Goal: Task Accomplishment & Management: Complete application form

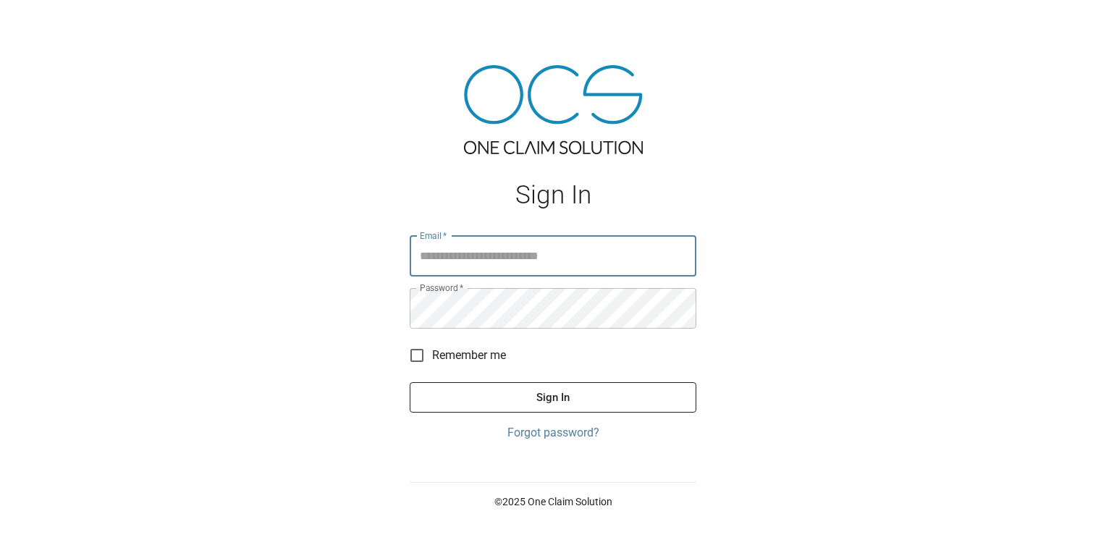
type input "**********"
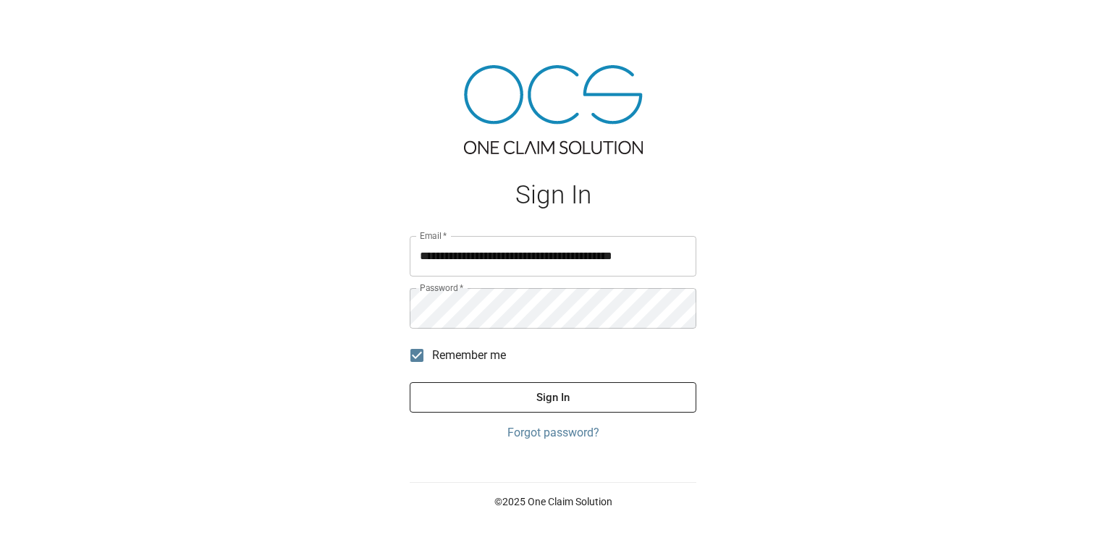
click at [456, 396] on button "Sign In" at bounding box center [553, 397] width 287 height 30
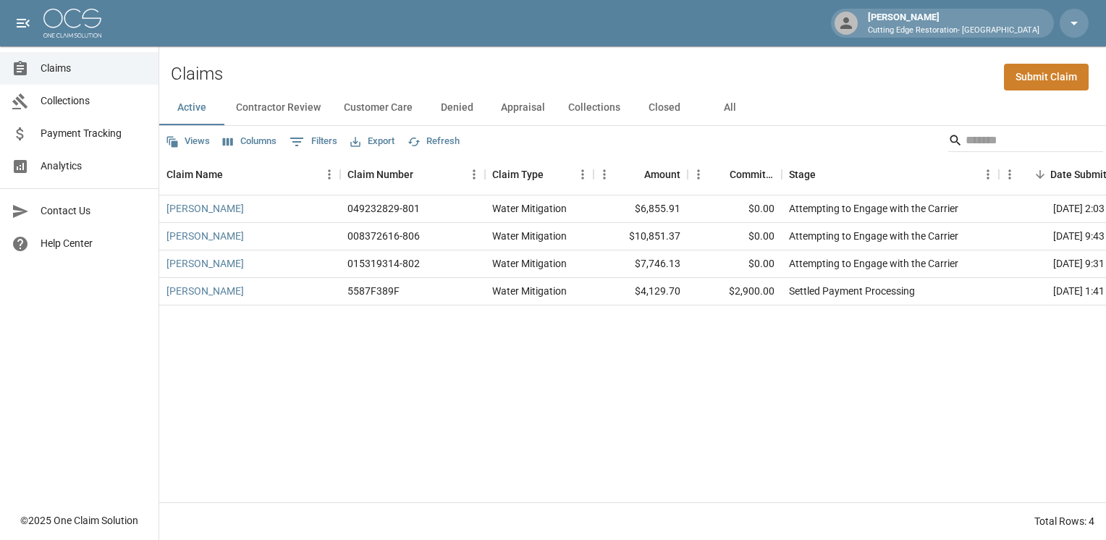
click at [1052, 83] on link "Submit Claim" at bounding box center [1046, 77] width 85 height 27
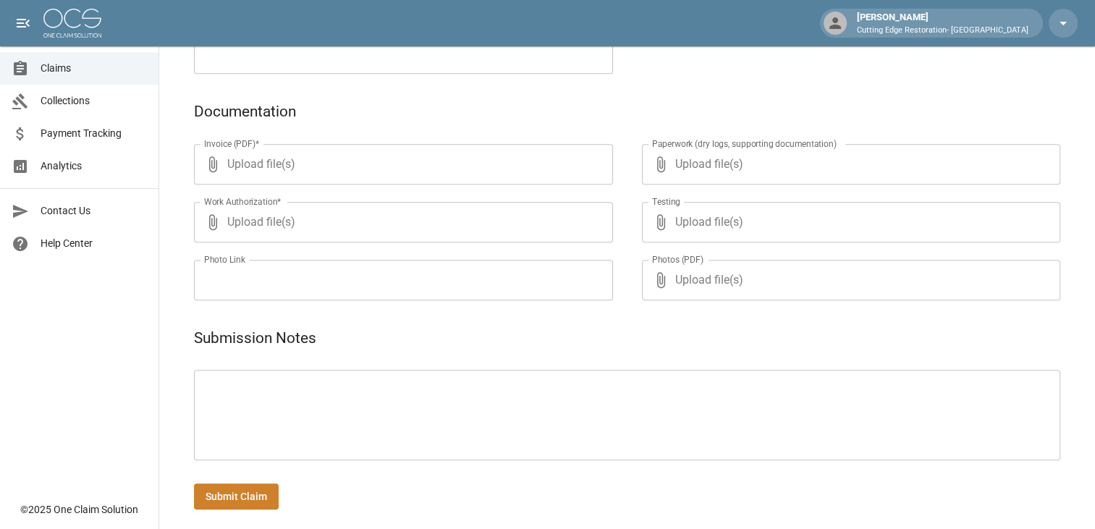
scroll to position [680, 0]
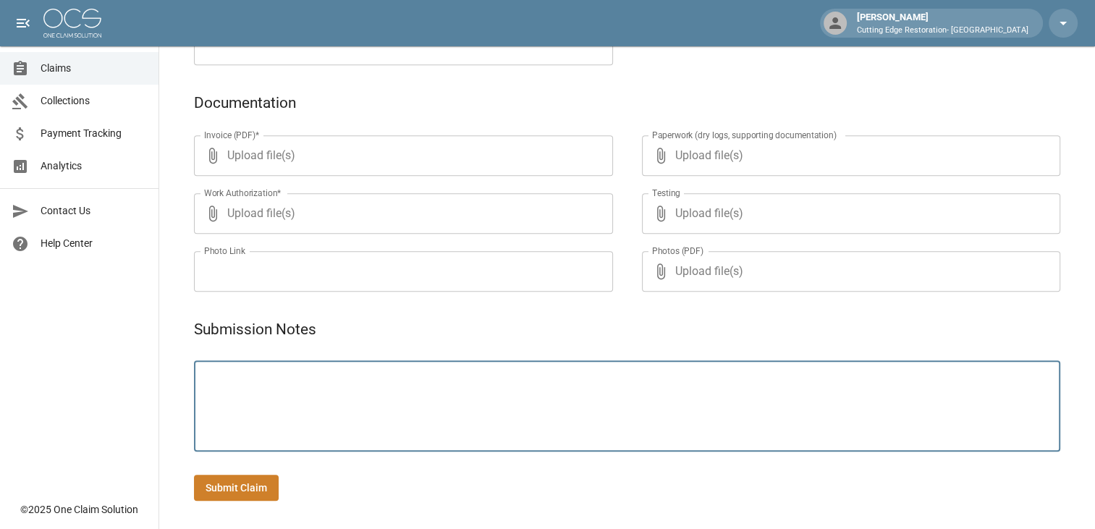
click at [241, 420] on textarea at bounding box center [627, 406] width 846 height 67
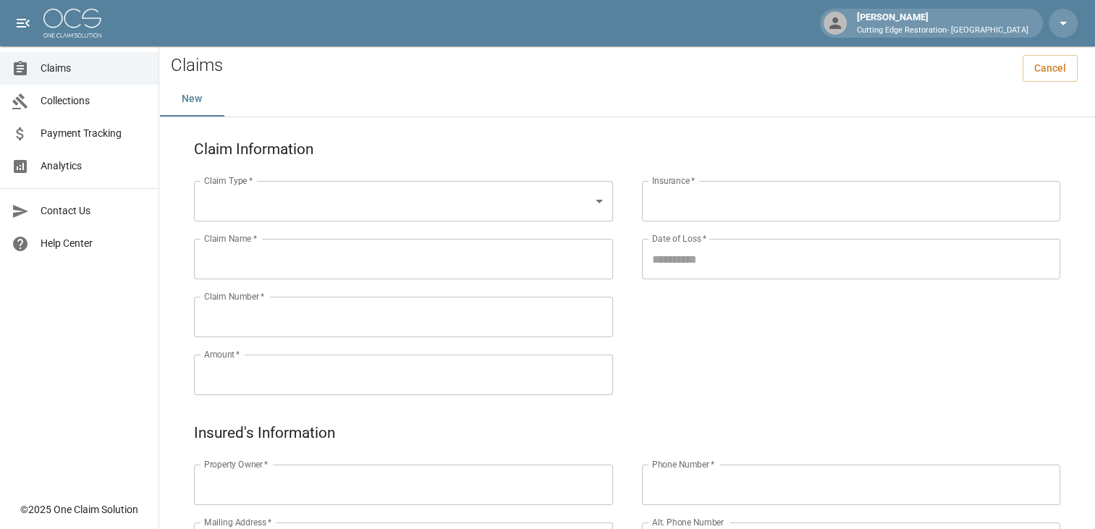
scroll to position [0, 0]
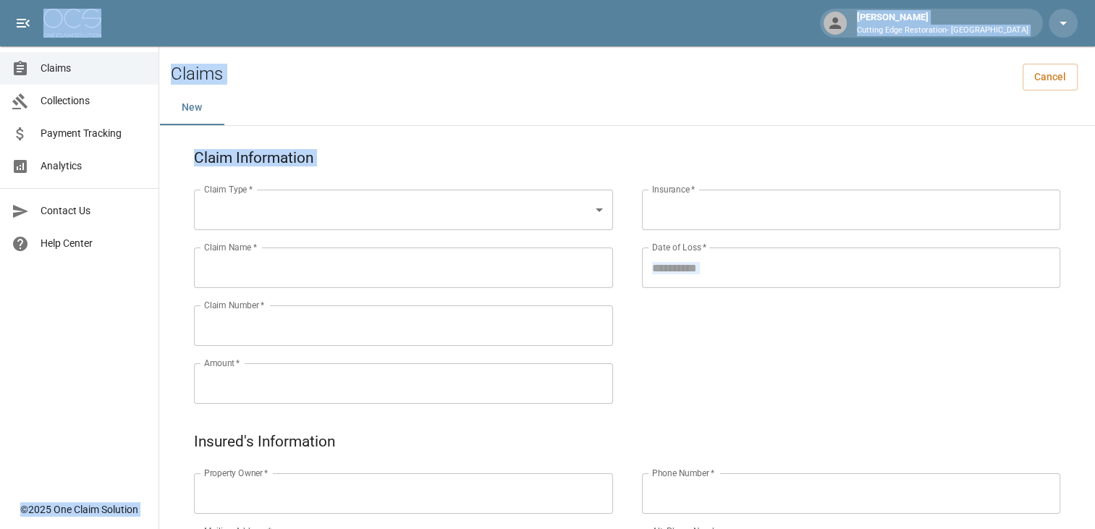
drag, startPoint x: 719, startPoint y: 410, endPoint x: 203, endPoint y: 15, distance: 649.5
click at [203, 15] on div "[PERSON_NAME] Cutting Edge Restoration- [GEOGRAPHIC_DATA]" at bounding box center [547, 23] width 1095 height 46
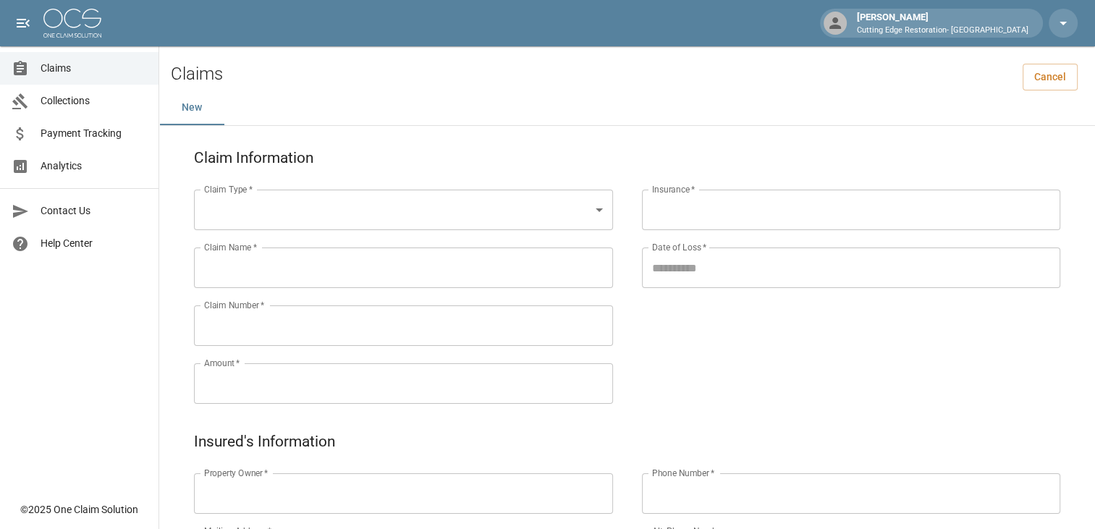
click at [721, 358] on div "Insurance   * Insurance   * Date of Loss   * Date of Loss   *" at bounding box center [837, 279] width 448 height 261
click at [61, 74] on span "Claims" at bounding box center [94, 68] width 106 height 15
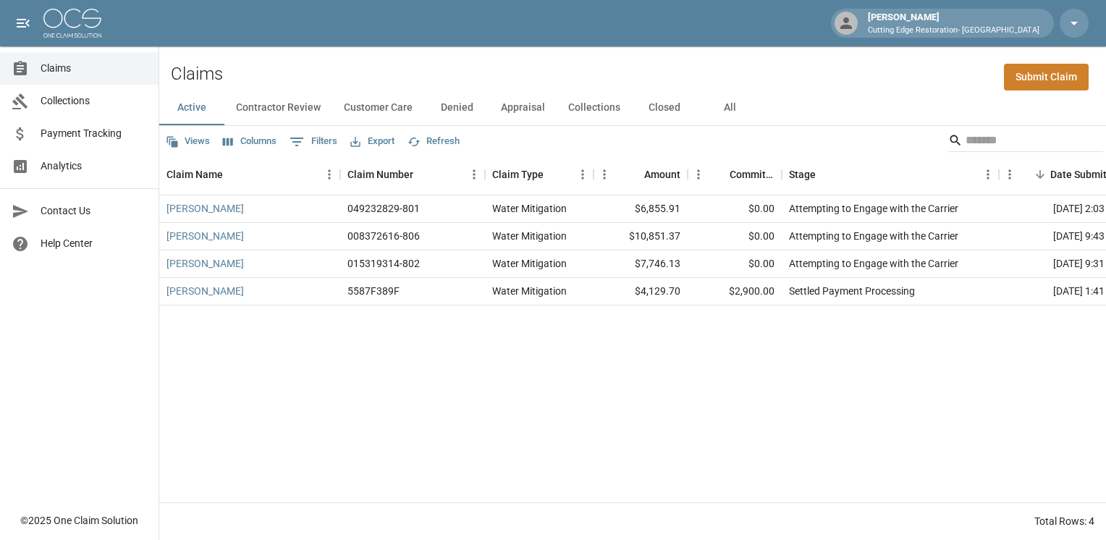
drag, startPoint x: 712, startPoint y: 366, endPoint x: 524, endPoint y: 60, distance: 359.4
click at [524, 60] on div "Claims Submit Claim Active Contractor Review Customer Care Denied Appraisal Col…" at bounding box center [632, 293] width 947 height 494
click at [524, 60] on div "Claims Submit Claim" at bounding box center [632, 68] width 947 height 44
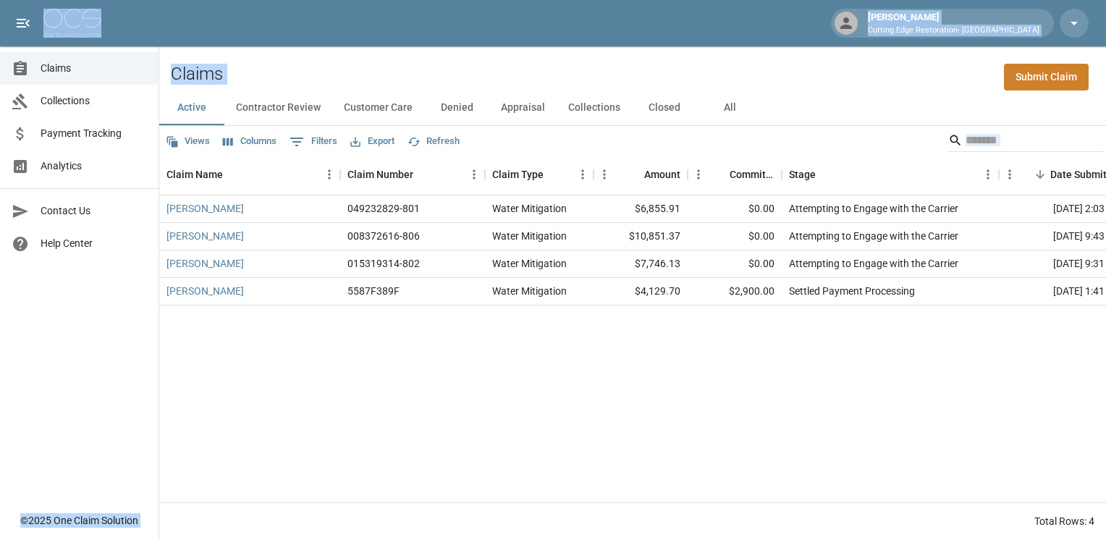
drag, startPoint x: 179, startPoint y: 24, endPoint x: 513, endPoint y: 355, distance: 469.8
click at [513, 355] on div "[PERSON_NAME] Cutting Edge Restoration- [GEOGRAPHIC_DATA] Claims Collections Pa…" at bounding box center [553, 270] width 1106 height 540
click at [996, 420] on div "[PERSON_NAME] 049232829-801 Water Mitigation $6,855.91 $0.00 Attempting to Enga…" at bounding box center [835, 348] width 1353 height 307
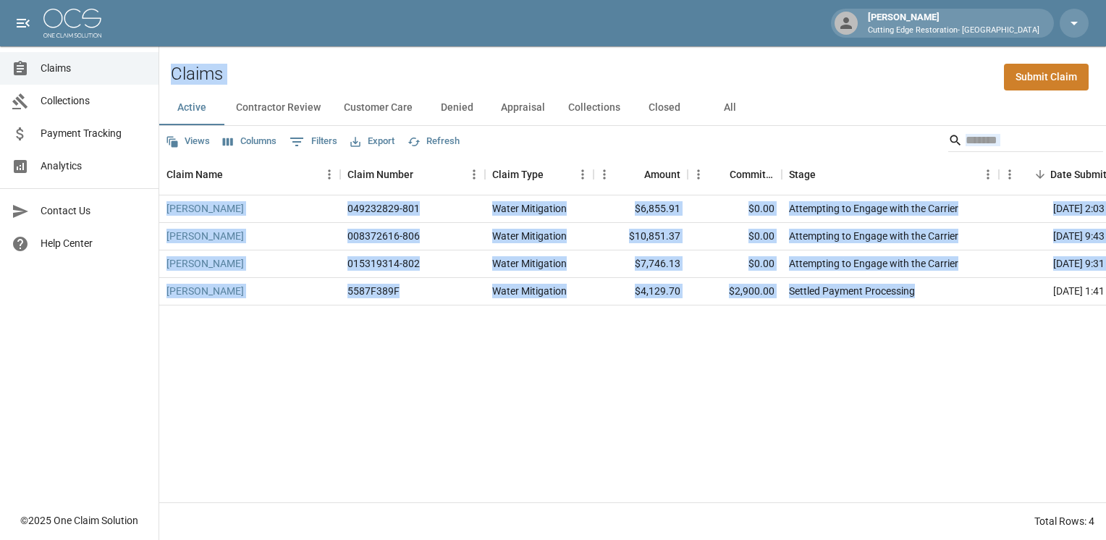
drag, startPoint x: 171, startPoint y: 77, endPoint x: 990, endPoint y: 294, distance: 847.6
click at [990, 294] on div "Claims Submit Claim Active Contractor Review Customer Care Denied Appraisal Col…" at bounding box center [632, 293] width 947 height 494
drag, startPoint x: 990, startPoint y: 294, endPoint x: 978, endPoint y: 330, distance: 38.2
click at [978, 330] on div "[PERSON_NAME] 049232829-801 Water Mitigation $6,855.91 $0.00 Attempting to Enga…" at bounding box center [835, 348] width 1353 height 307
click at [905, 349] on div "[PERSON_NAME] 049232829-801 Water Mitigation $6,855.91 $0.00 Attempting to Enga…" at bounding box center [835, 348] width 1353 height 307
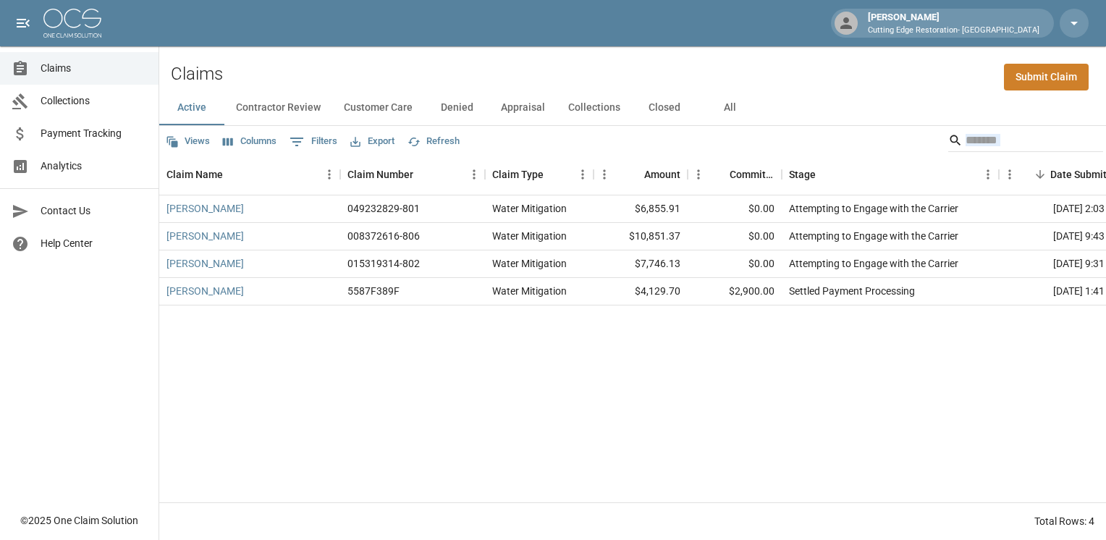
drag, startPoint x: 313, startPoint y: 66, endPoint x: 712, endPoint y: 421, distance: 534.7
click at [712, 421] on div "Claims Submit Claim Active Contractor Review Customer Care Denied Appraisal Col…" at bounding box center [632, 293] width 947 height 494
click at [492, 407] on div "[PERSON_NAME] 049232829-801 Water Mitigation $6,855.91 $0.00 Attempting to Enga…" at bounding box center [835, 348] width 1353 height 307
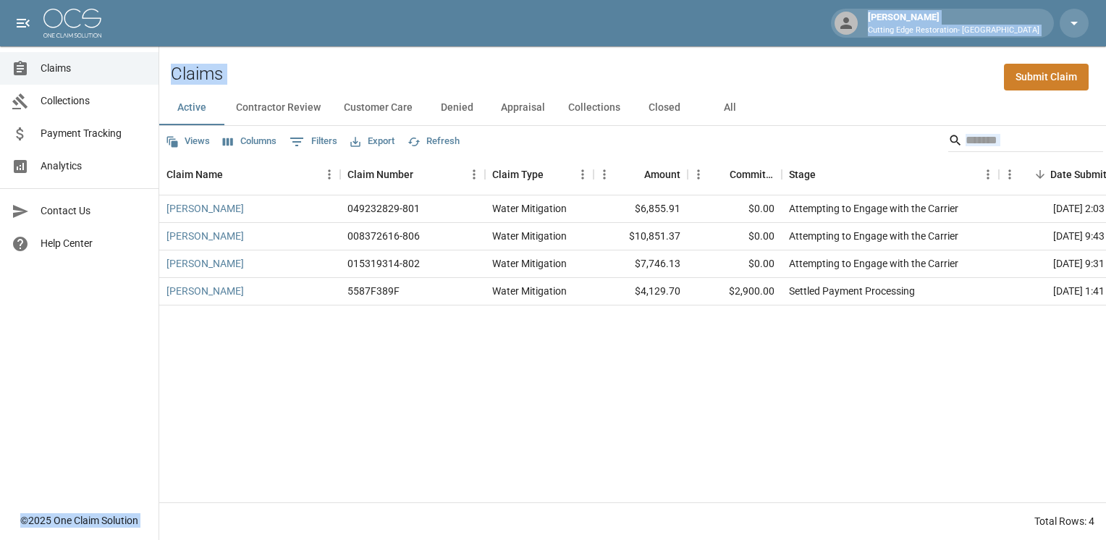
drag, startPoint x: 796, startPoint y: 406, endPoint x: 489, endPoint y: 17, distance: 495.8
click at [489, 17] on div "[PERSON_NAME] Cutting Edge Restoration- [GEOGRAPHIC_DATA] Claims Collections Pa…" at bounding box center [553, 270] width 1106 height 540
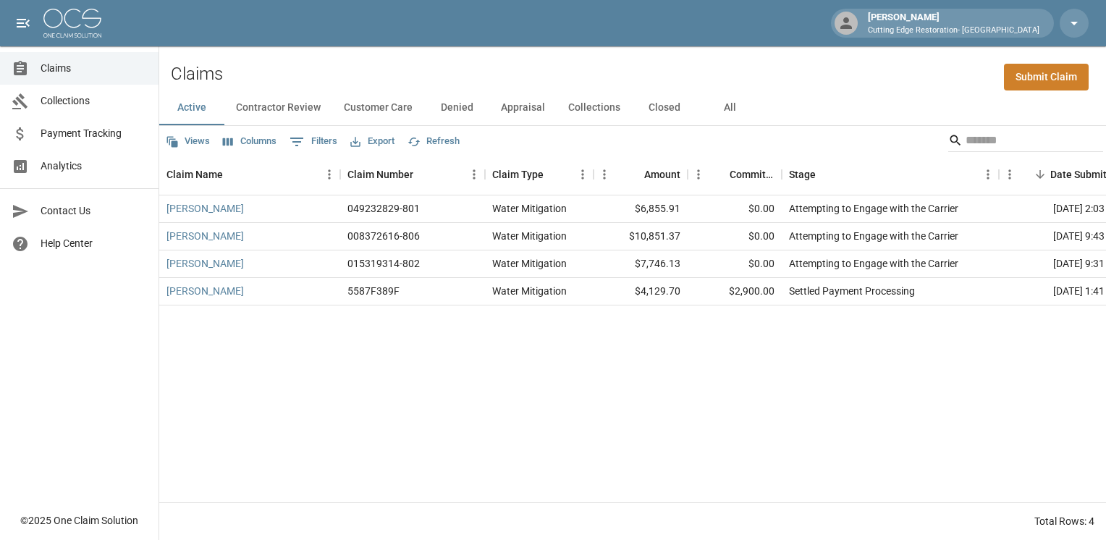
click at [489, 17] on div "[PERSON_NAME] Cutting Edge Restoration- [GEOGRAPHIC_DATA]" at bounding box center [553, 23] width 1106 height 46
drag, startPoint x: 426, startPoint y: 22, endPoint x: 1103, endPoint y: 296, distance: 730.9
click at [1103, 296] on div "[PERSON_NAME] Cutting Edge Restoration- [GEOGRAPHIC_DATA] Claims Collections Pa…" at bounding box center [553, 270] width 1106 height 540
click at [698, 340] on div "[PERSON_NAME] 049232829-801 Water Mitigation $6,855.91 $0.00 Attempting to Enga…" at bounding box center [835, 348] width 1353 height 307
drag, startPoint x: 448, startPoint y: 56, endPoint x: 770, endPoint y: 339, distance: 428.7
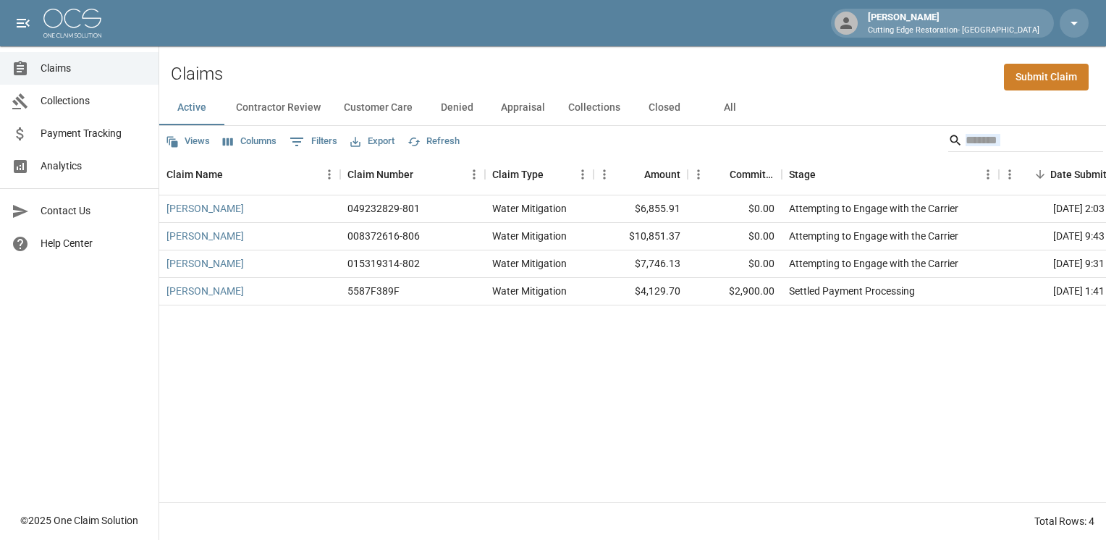
click at [770, 339] on div "Claims Submit Claim Active Contractor Review Customer Care Denied Appraisal Col…" at bounding box center [632, 293] width 947 height 494
drag, startPoint x: 770, startPoint y: 339, endPoint x: 934, endPoint y: 350, distance: 163.9
click at [934, 350] on div "[PERSON_NAME] 049232829-801 Water Mitigation $6,855.91 $0.00 Attempting to Enga…" at bounding box center [835, 348] width 1353 height 307
click at [929, 352] on div "[PERSON_NAME] 049232829-801 Water Mitigation $6,855.91 $0.00 Attempting to Enga…" at bounding box center [835, 348] width 1353 height 307
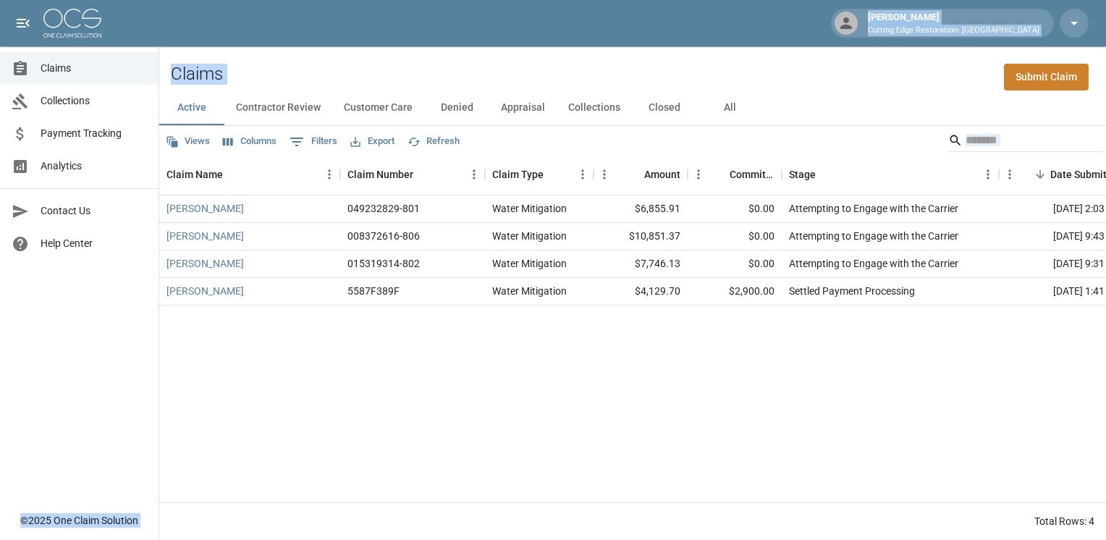
drag, startPoint x: 1104, startPoint y: 322, endPoint x: 782, endPoint y: 28, distance: 435.9
click at [782, 28] on div "[PERSON_NAME] Cutting Edge Restoration- [GEOGRAPHIC_DATA] Claims Collections Pa…" at bounding box center [553, 270] width 1106 height 540
drag, startPoint x: 782, startPoint y: 28, endPoint x: 667, endPoint y: 67, distance: 122.5
click at [667, 67] on div "Claims Submit Claim" at bounding box center [632, 68] width 947 height 44
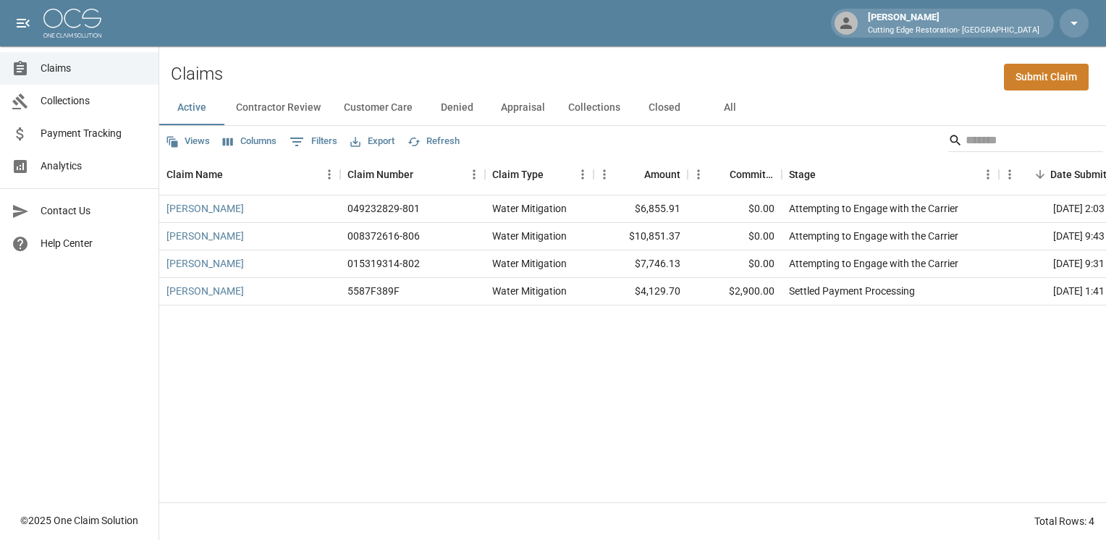
click at [388, 41] on div "[PERSON_NAME] Cutting Edge Restoration- [GEOGRAPHIC_DATA]" at bounding box center [553, 23] width 1106 height 46
click at [1037, 79] on link "Submit Claim" at bounding box center [1046, 77] width 85 height 27
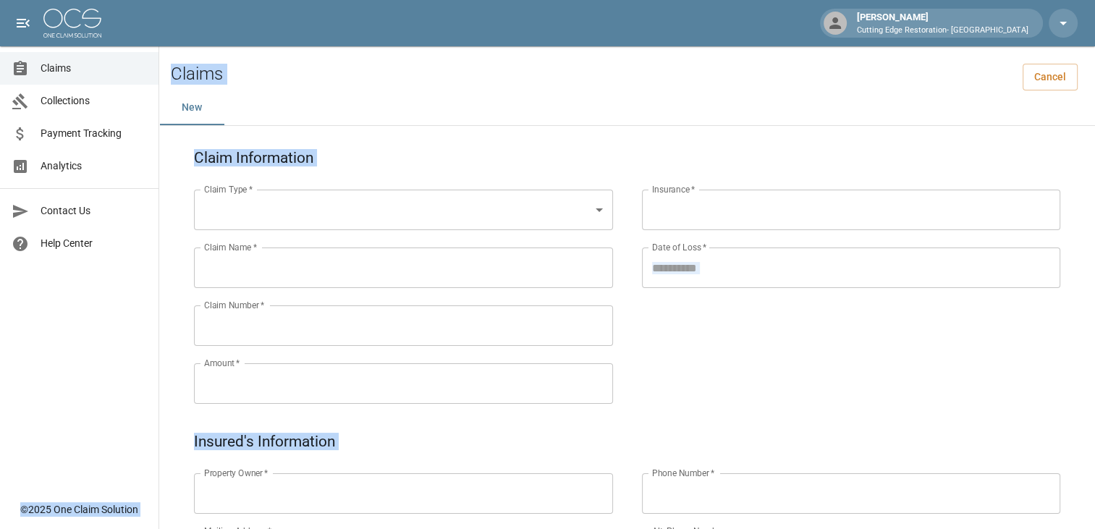
drag, startPoint x: 751, startPoint y: 452, endPoint x: -3, endPoint y: 38, distance: 860.7
drag, startPoint x: 544, startPoint y: 502, endPoint x: 4, endPoint y: 5, distance: 733.5
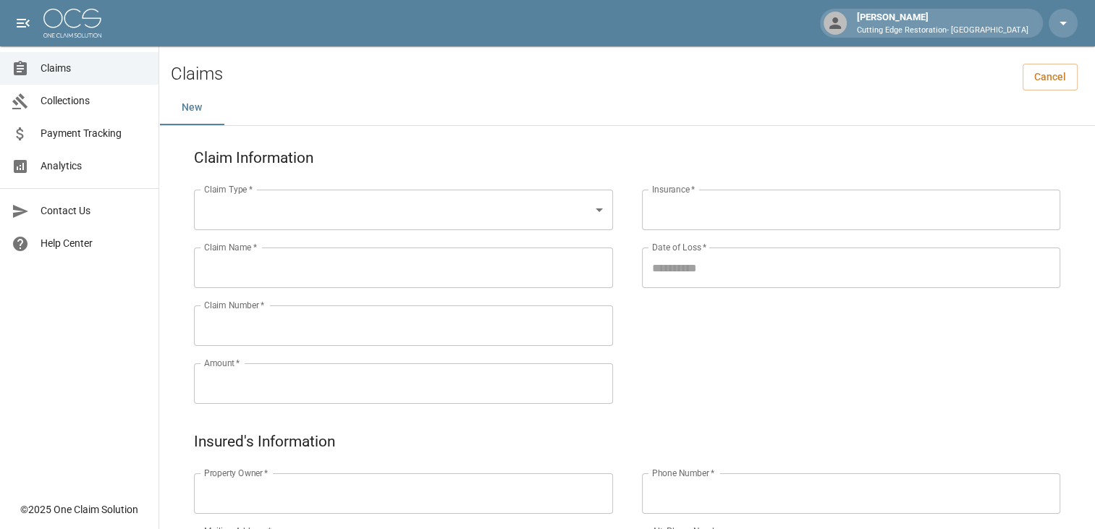
click at [4, 5] on div "[PERSON_NAME] Cutting Edge Restoration- [GEOGRAPHIC_DATA]" at bounding box center [547, 23] width 1095 height 46
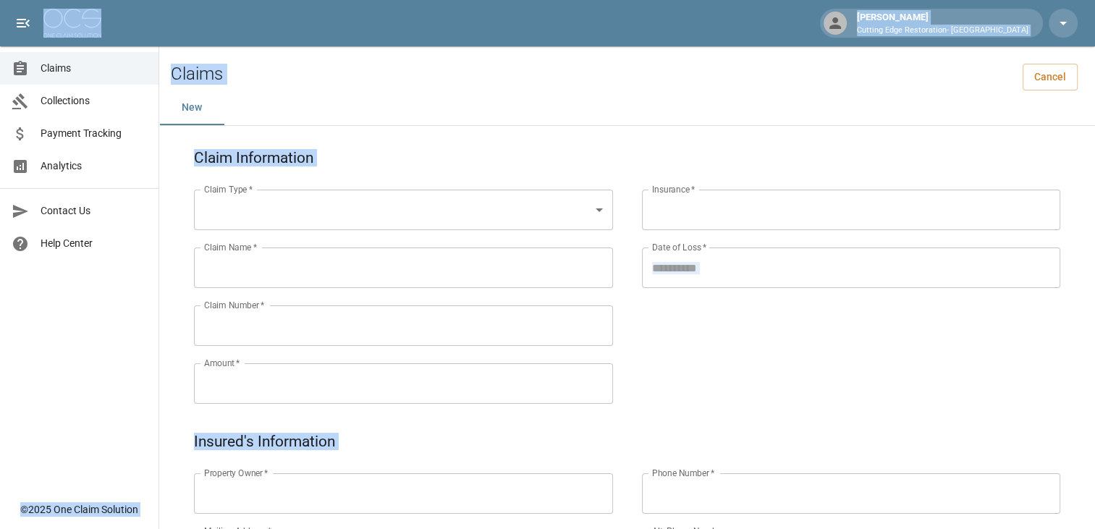
drag, startPoint x: 4, startPoint y: 5, endPoint x: 601, endPoint y: 571, distance: 822.2
drag, startPoint x: 601, startPoint y: 571, endPoint x: 690, endPoint y: 374, distance: 216.1
click at [690, 374] on div "Insurance   * Insurance   * Date of Loss   * Date of Loss   *" at bounding box center [837, 279] width 448 height 261
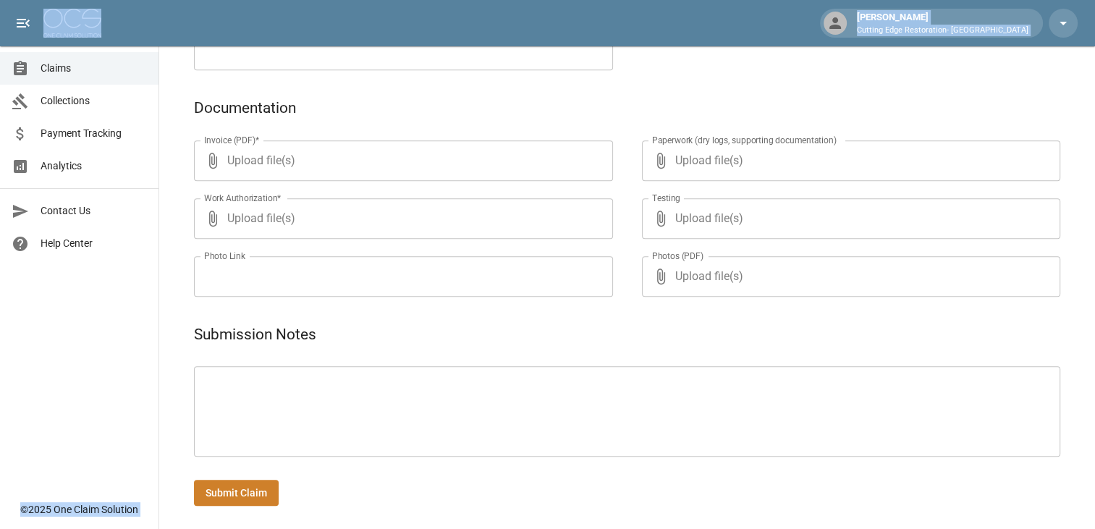
scroll to position [680, 0]
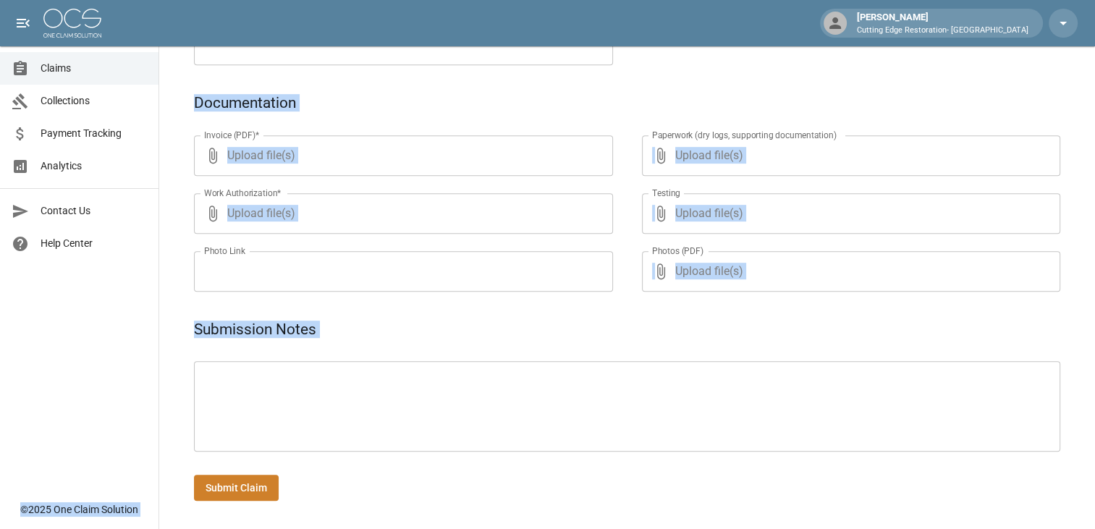
scroll to position [0, 0]
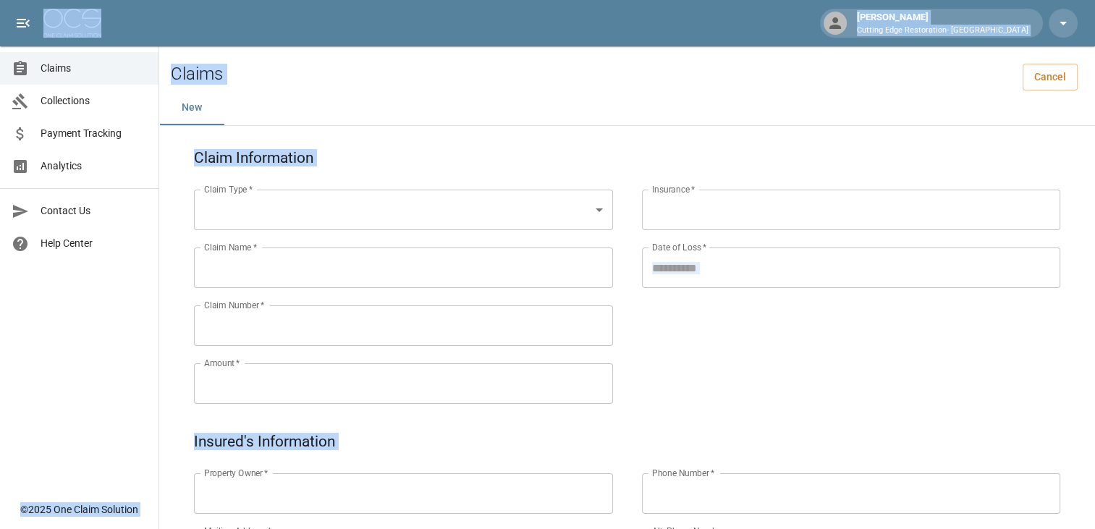
drag, startPoint x: 367, startPoint y: 496, endPoint x: 6, endPoint y: 13, distance: 603.5
drag, startPoint x: 411, startPoint y: 493, endPoint x: -3, endPoint y: 4, distance: 640.3
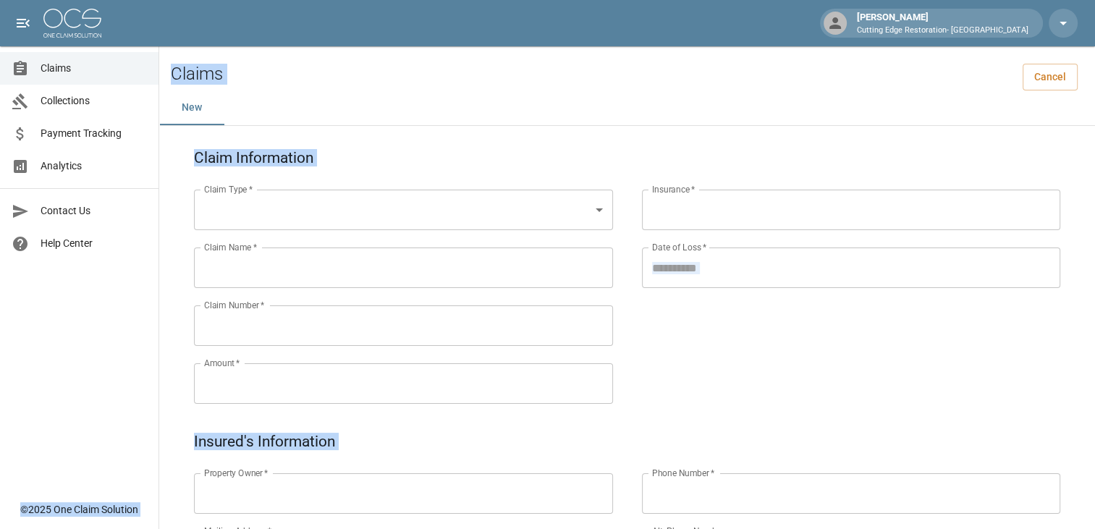
click at [353, 62] on div "Claims Cancel" at bounding box center [627, 68] width 936 height 44
drag, startPoint x: 568, startPoint y: 492, endPoint x: 4, endPoint y: 19, distance: 736.1
drag, startPoint x: 344, startPoint y: 476, endPoint x: -3, endPoint y: -1, distance: 590.2
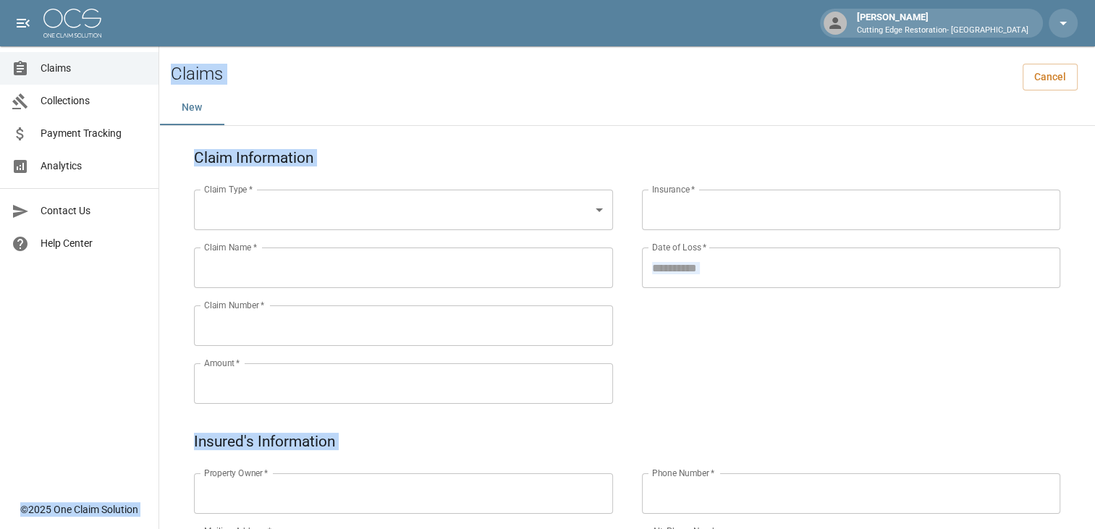
click at [374, 97] on div "New" at bounding box center [627, 107] width 936 height 35
